Goal: Transaction & Acquisition: Purchase product/service

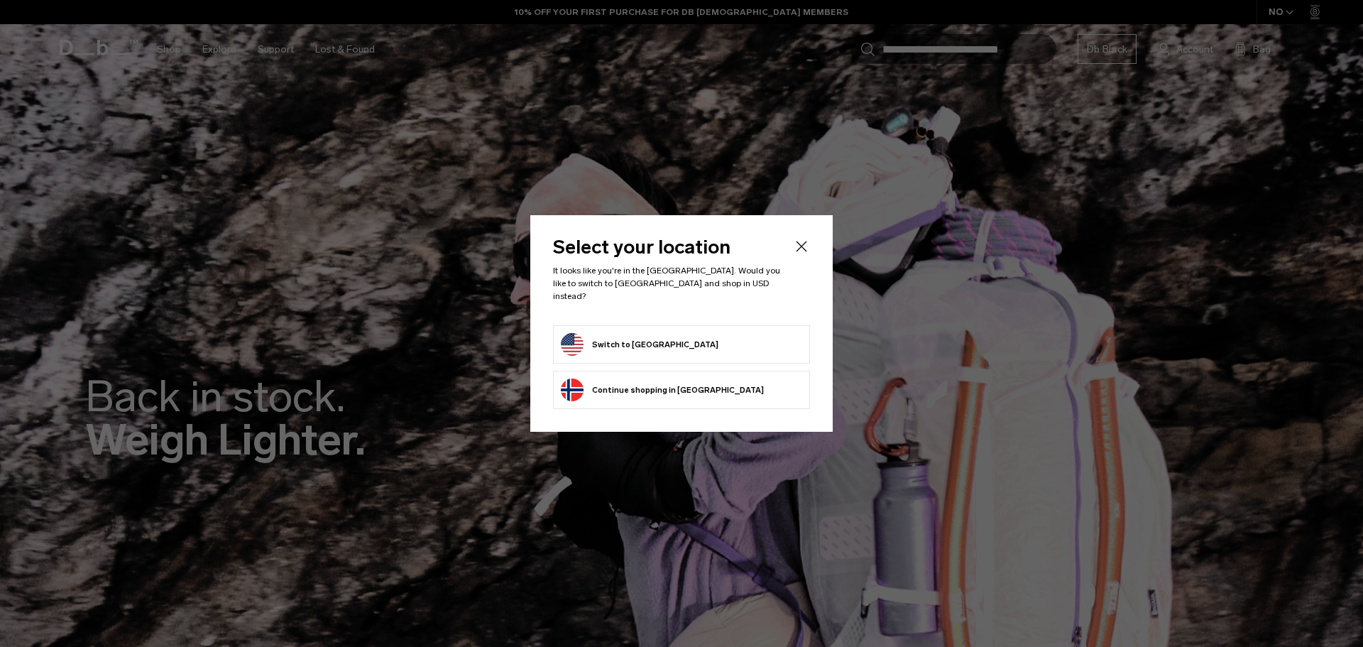
click at [632, 343] on button "Switch to United States" at bounding box center [640, 344] width 158 height 23
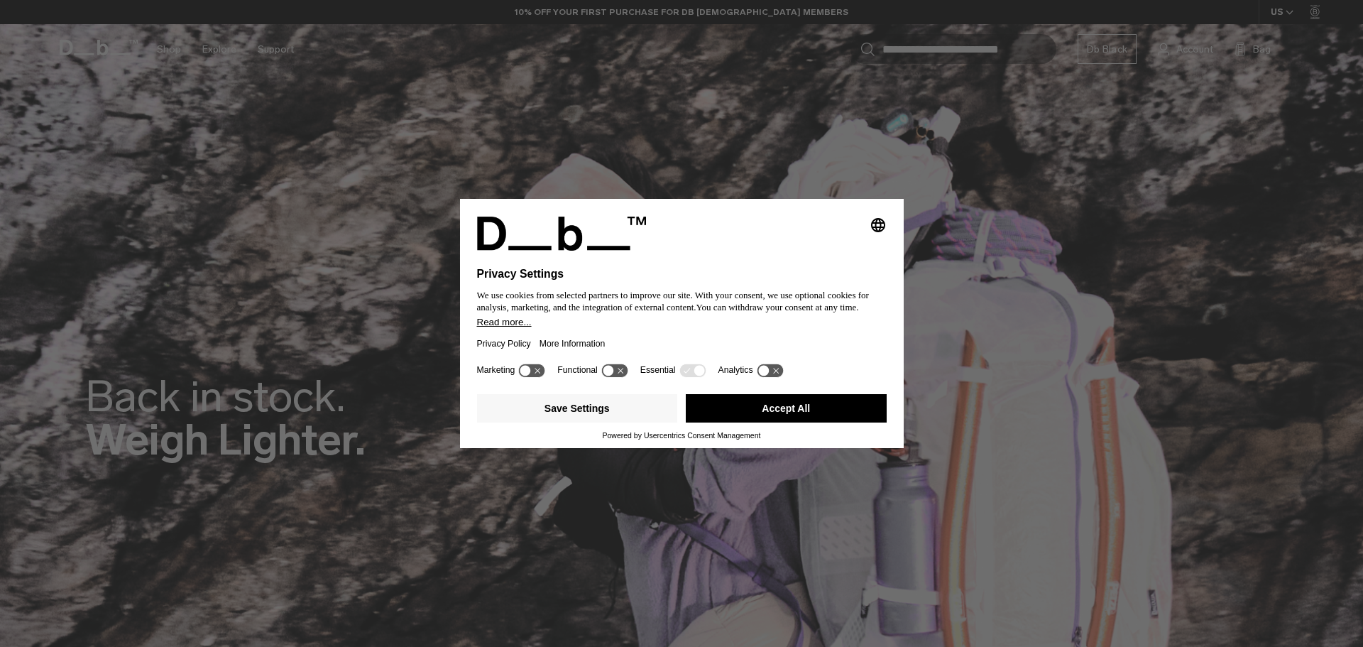
click at [743, 412] on button "Accept All" at bounding box center [786, 408] width 201 height 28
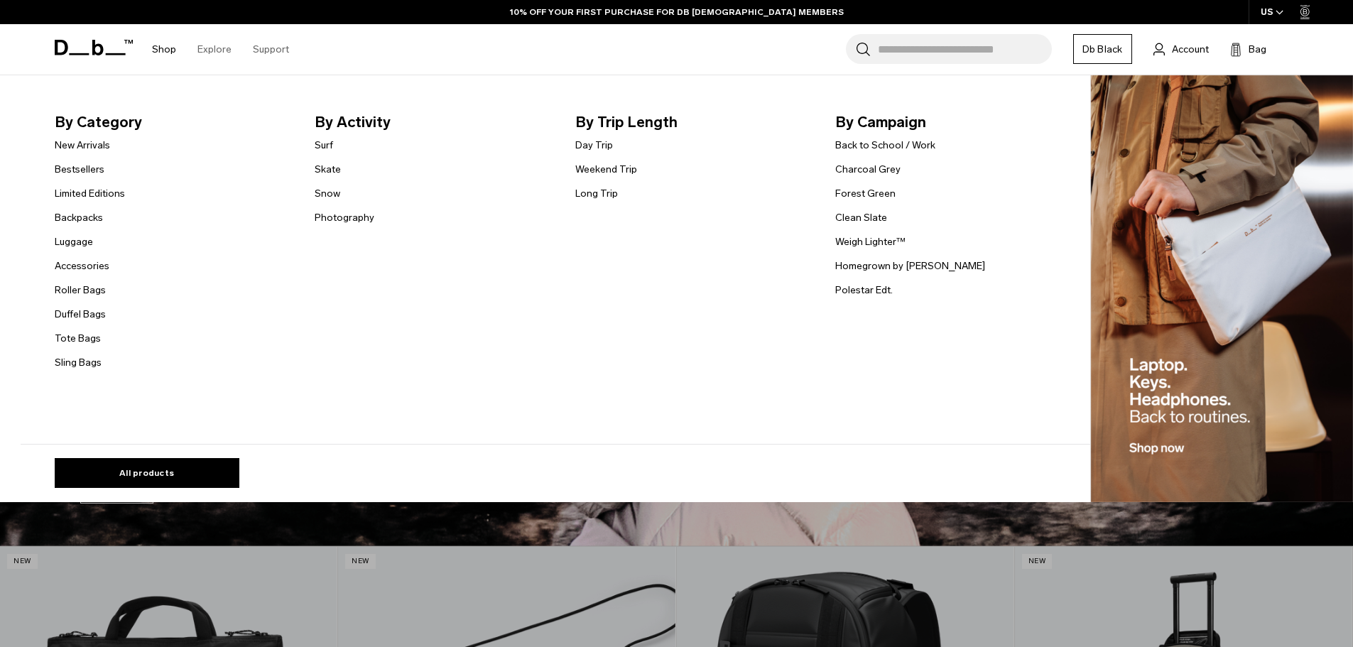
scroll to position [284, 0]
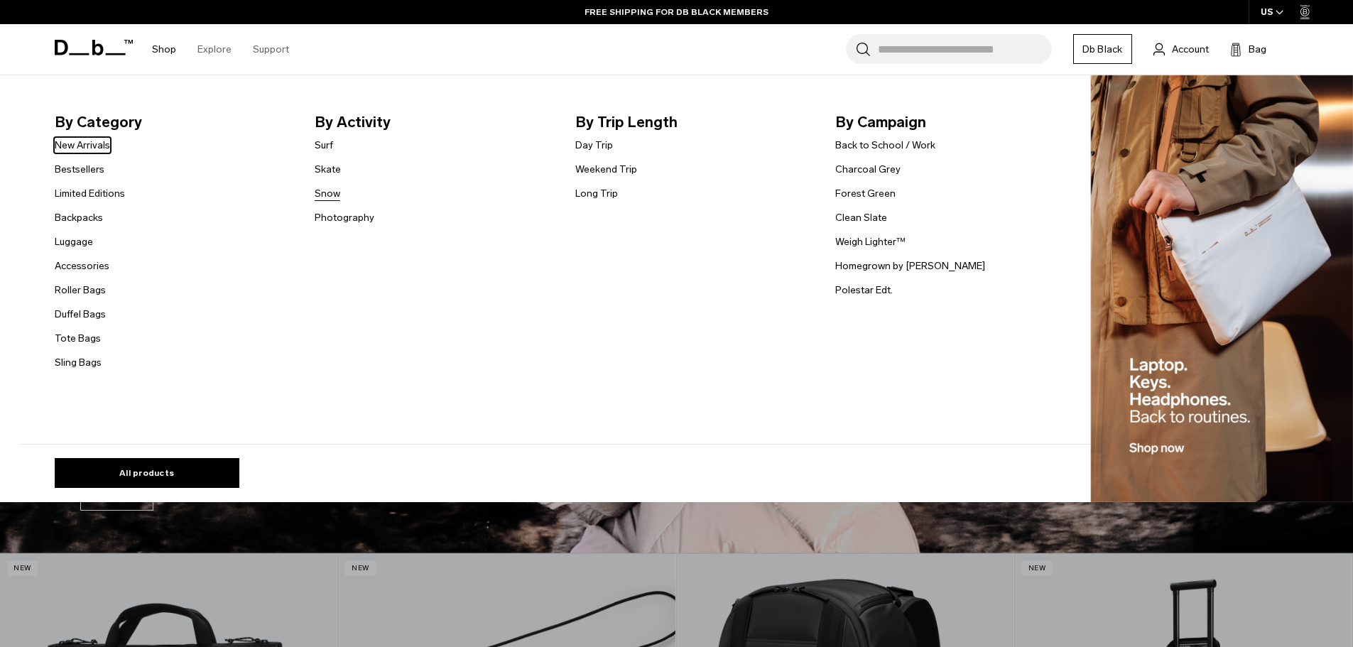
click at [327, 195] on link "Snow" at bounding box center [328, 193] width 26 height 15
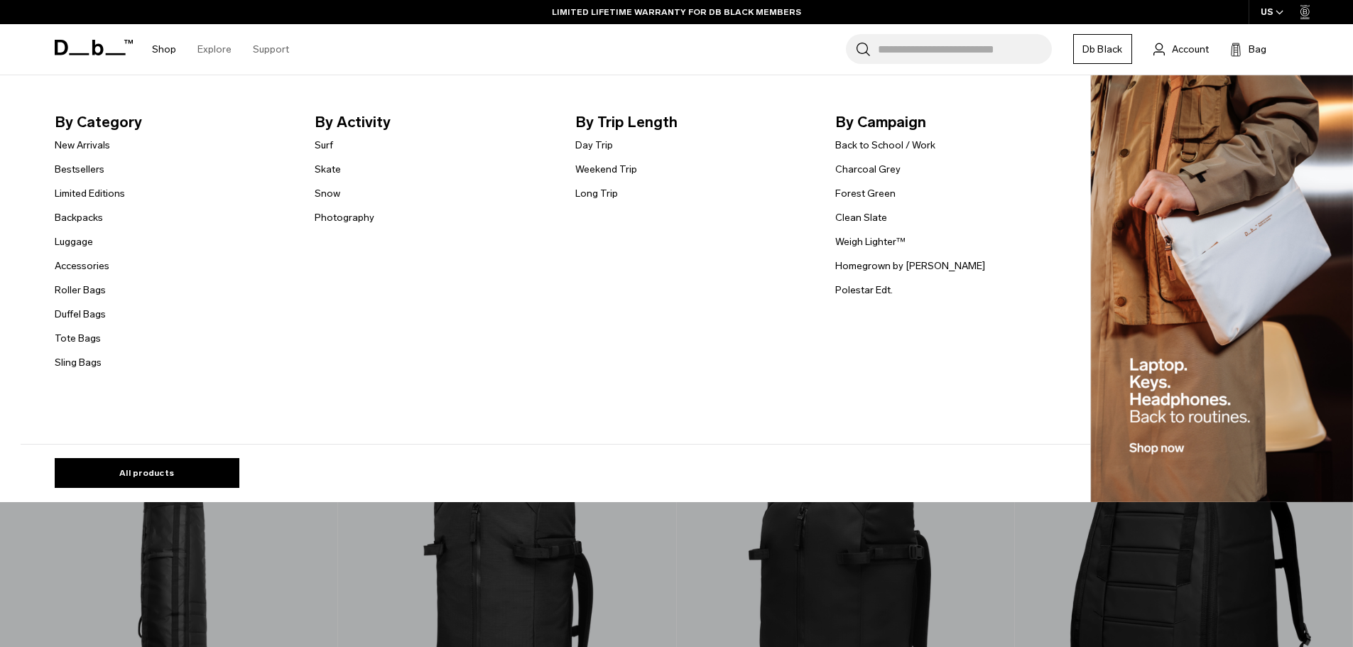
click at [320, 133] on li "By Activity Surf Skate Snow Photography" at bounding box center [434, 241] width 238 height 261
click at [322, 142] on link "Surf" at bounding box center [324, 145] width 18 height 15
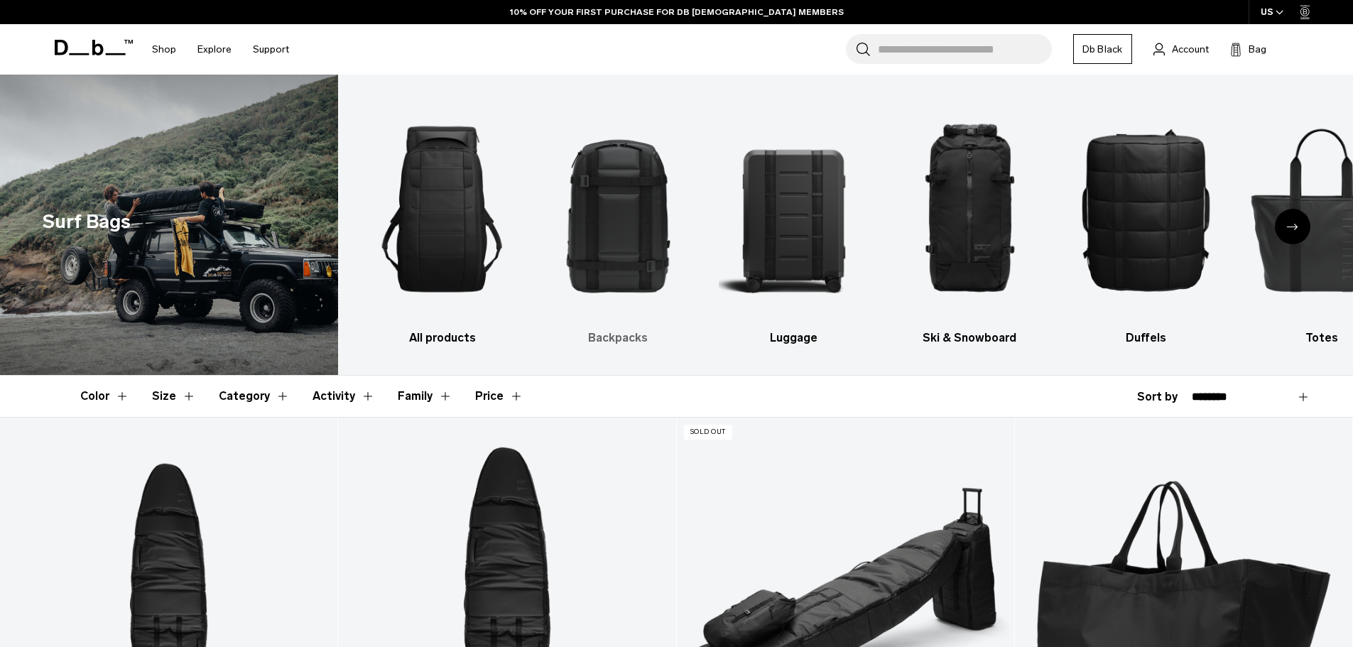
click at [606, 249] on img "2 / 9" at bounding box center [618, 209] width 151 height 227
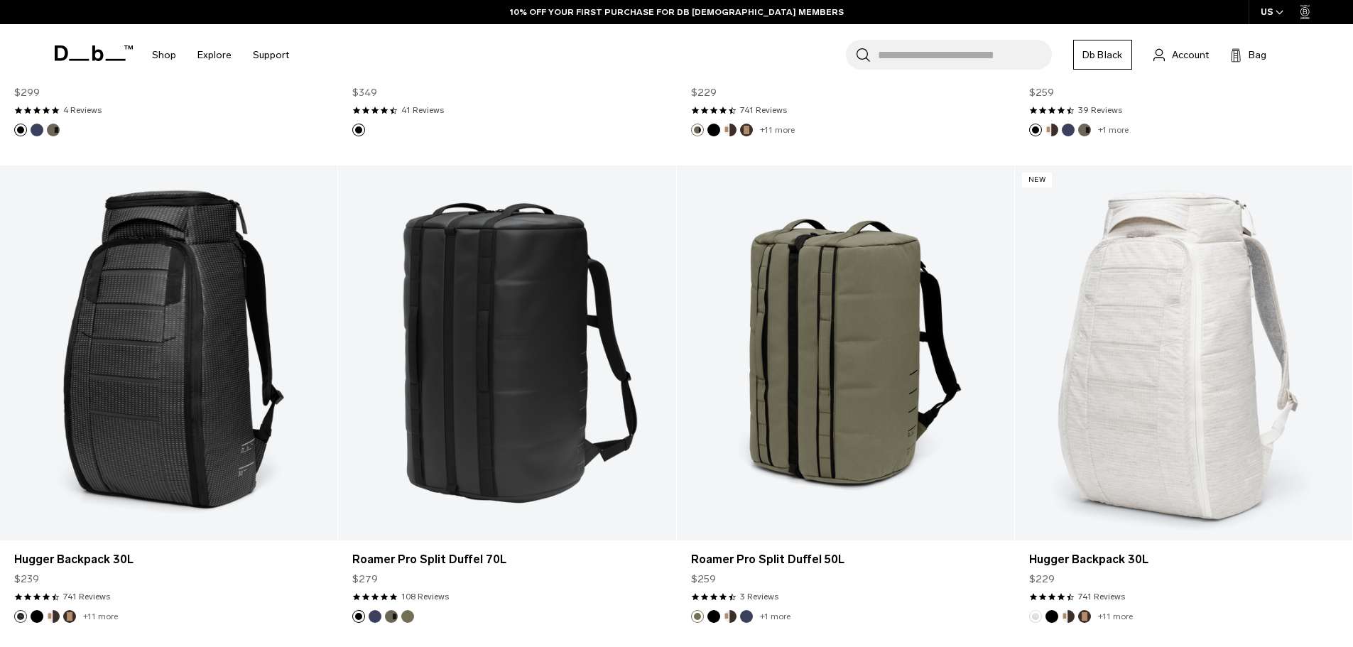
scroll to position [2769, 0]
